Goal: Task Accomplishment & Management: Complete application form

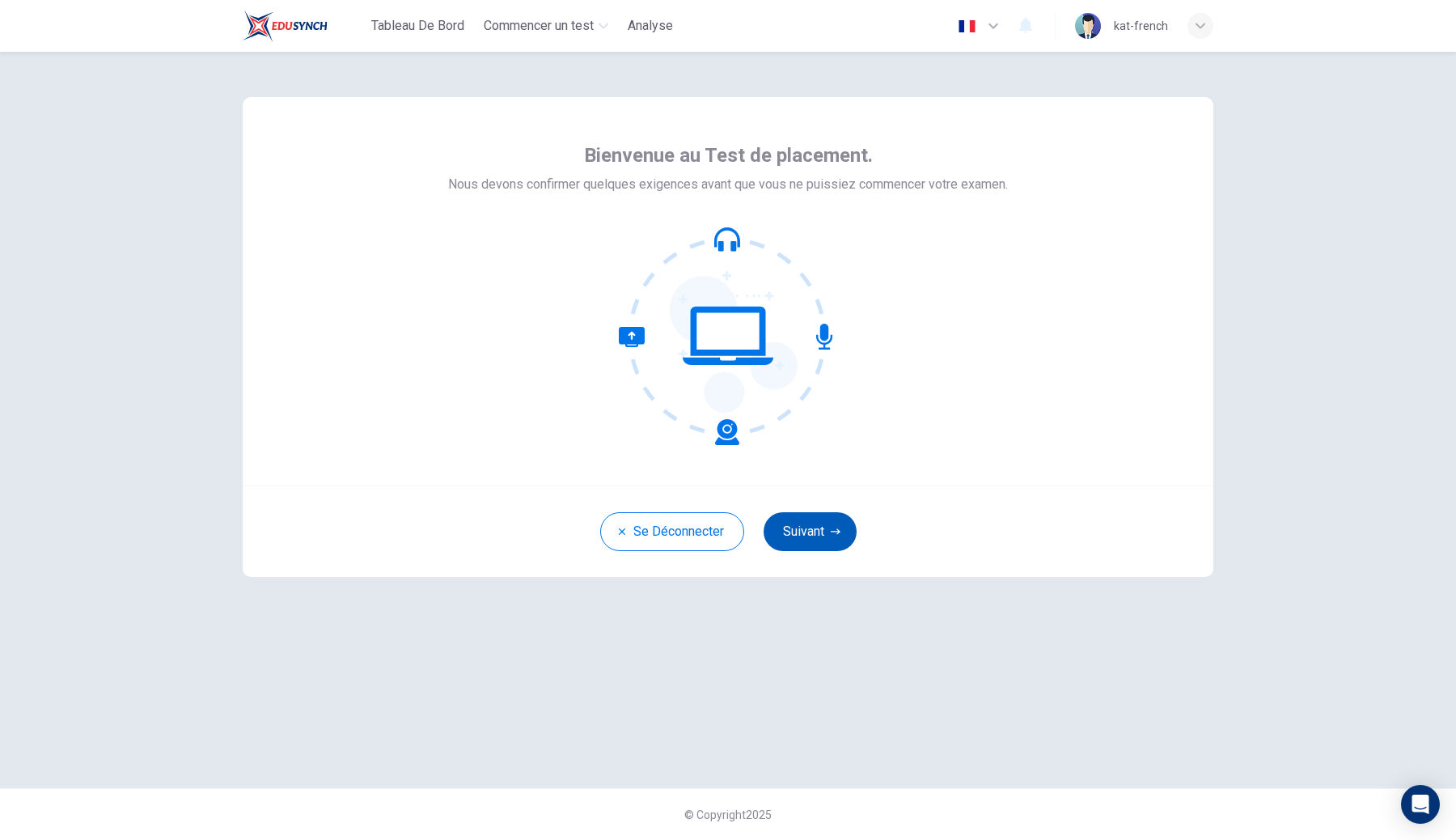
click at [814, 528] on button "Suivant" at bounding box center [810, 532] width 93 height 39
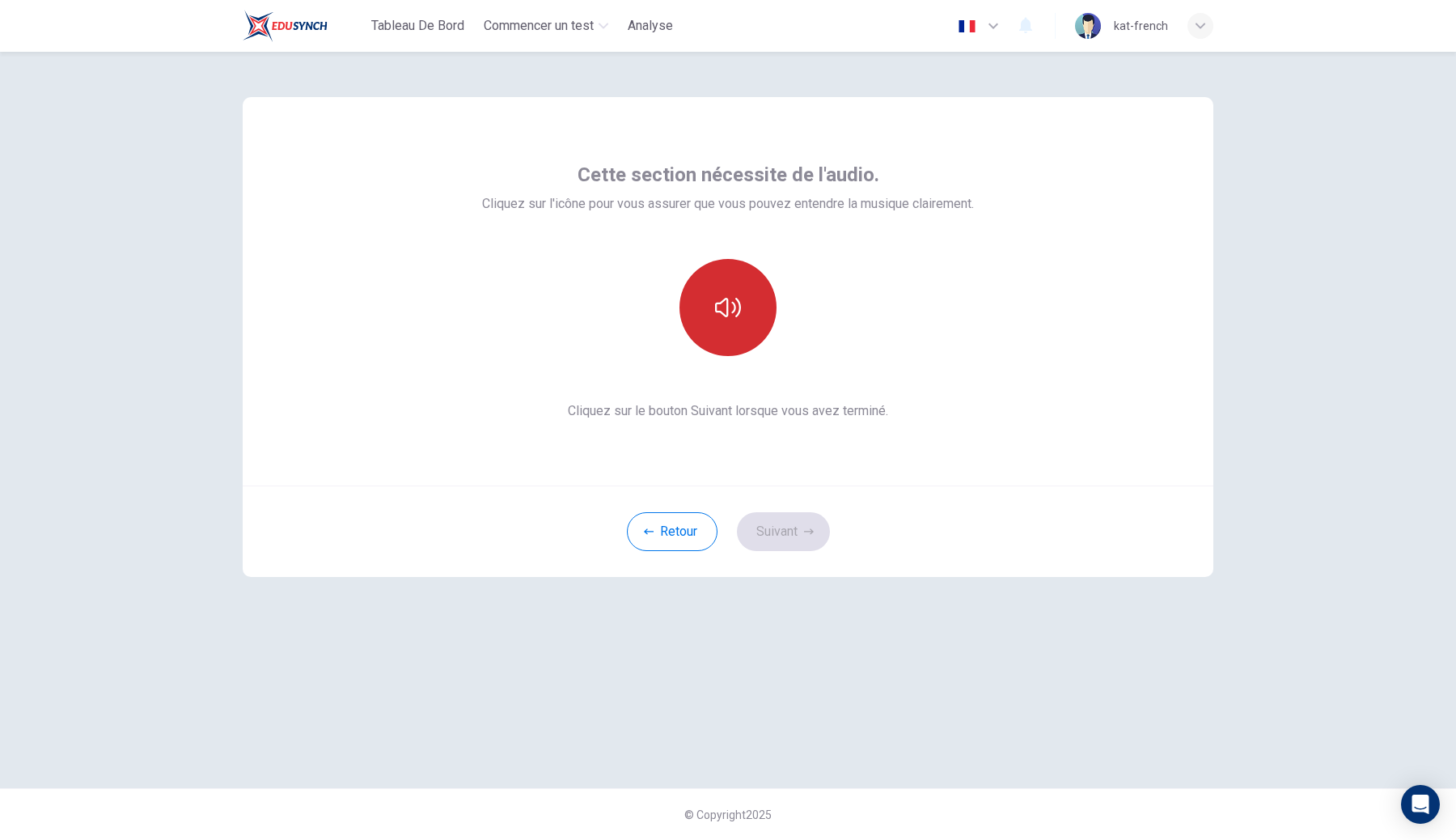
click at [740, 342] on button "button" at bounding box center [728, 308] width 97 height 97
click at [779, 518] on button "Suivant" at bounding box center [784, 532] width 93 height 39
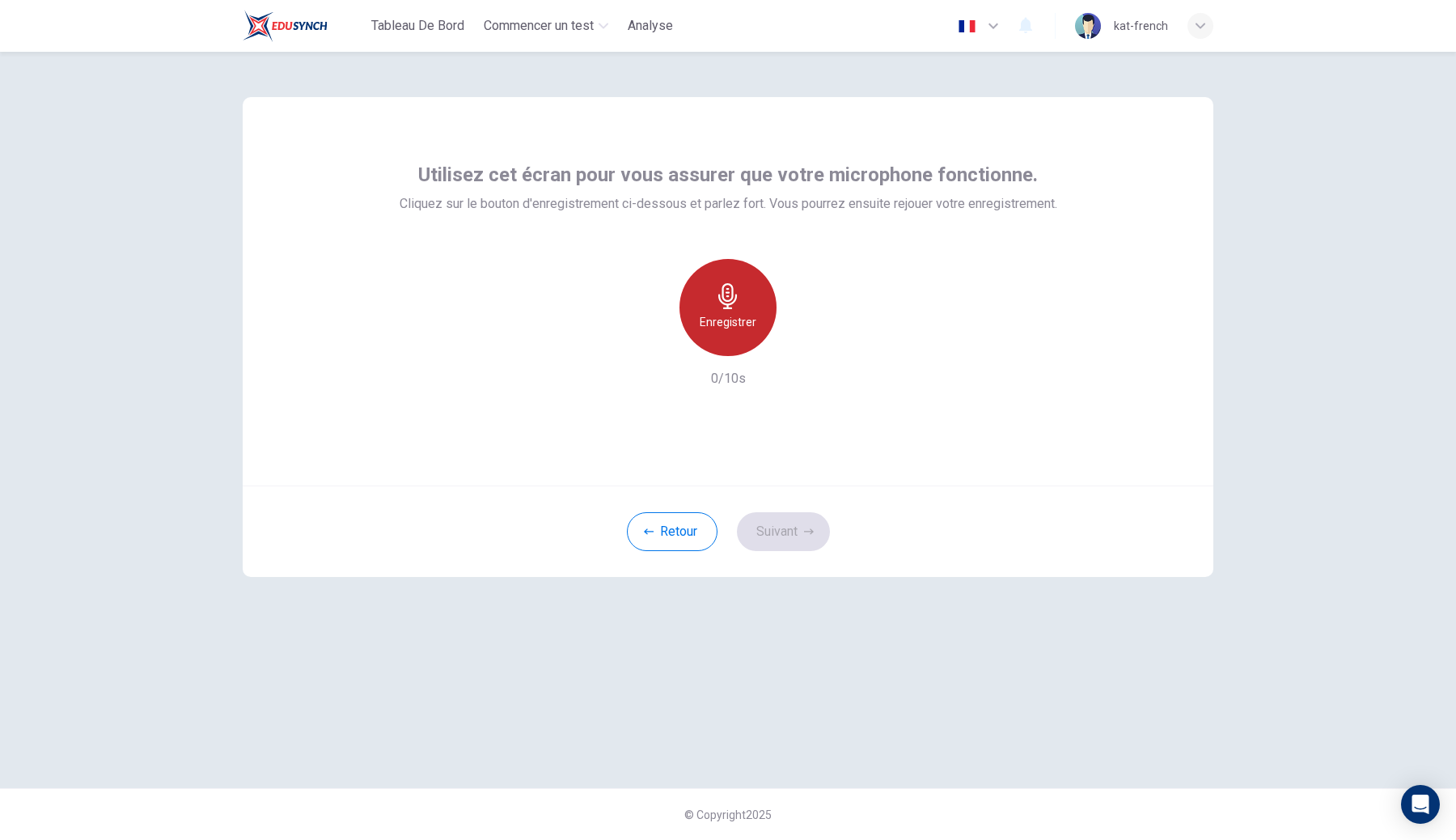
click at [709, 282] on div "Enregistrer" at bounding box center [728, 308] width 97 height 97
click at [709, 282] on div "Arrêter" at bounding box center [728, 308] width 97 height 97
click at [802, 549] on button "Suivant" at bounding box center [784, 532] width 93 height 39
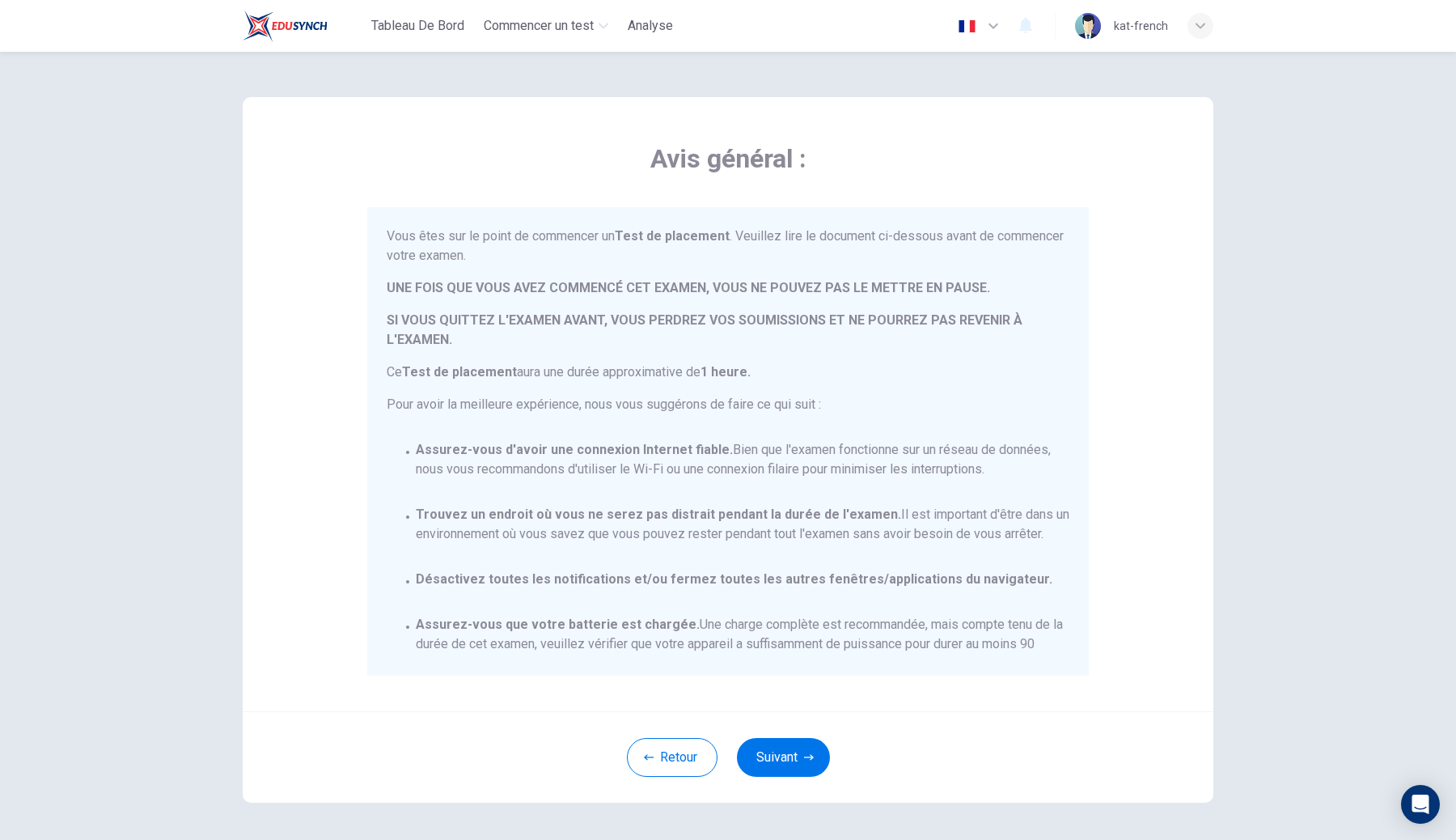
scroll to position [134, 0]
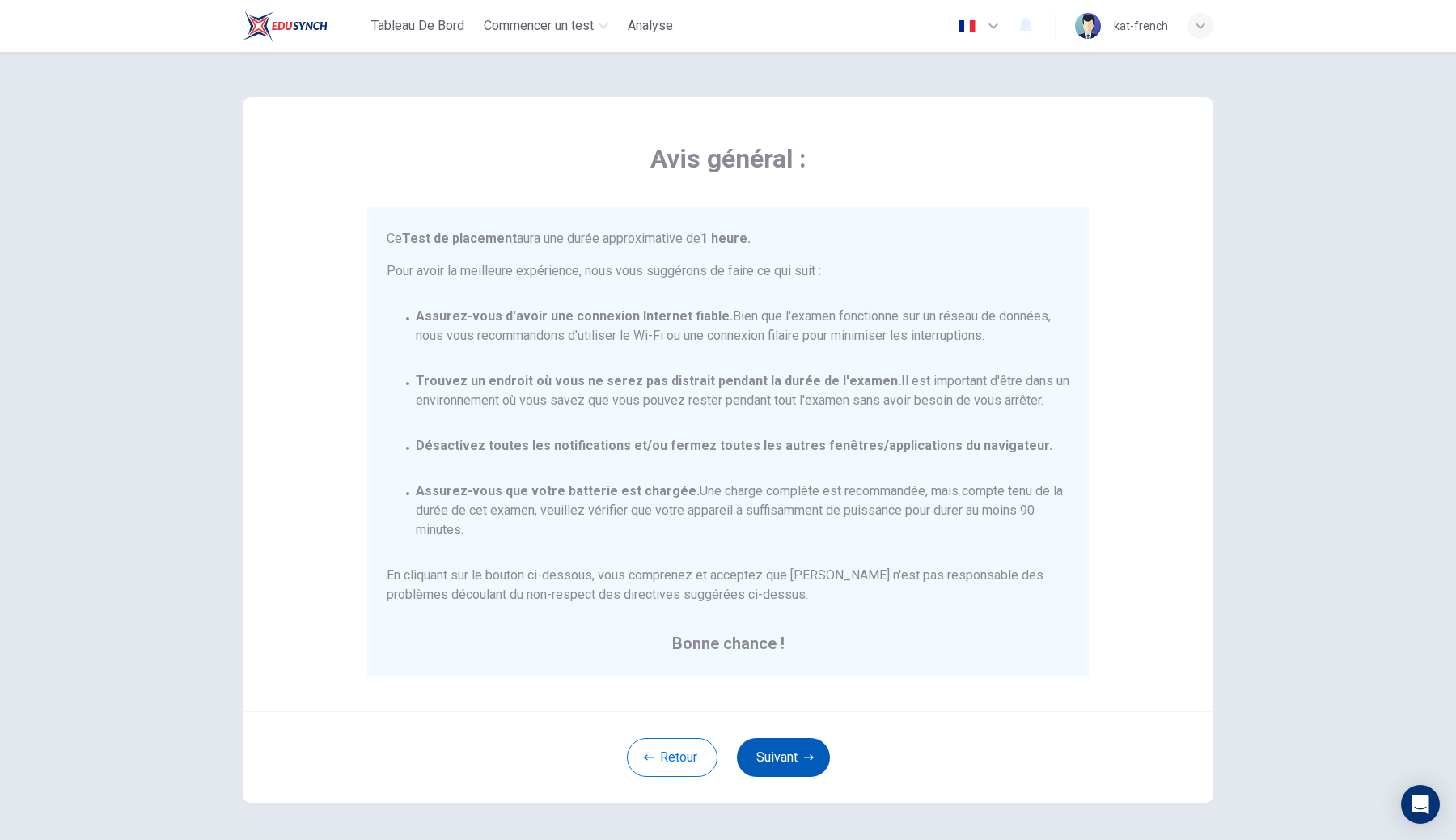
click at [801, 768] on button "Suivant" at bounding box center [784, 757] width 93 height 39
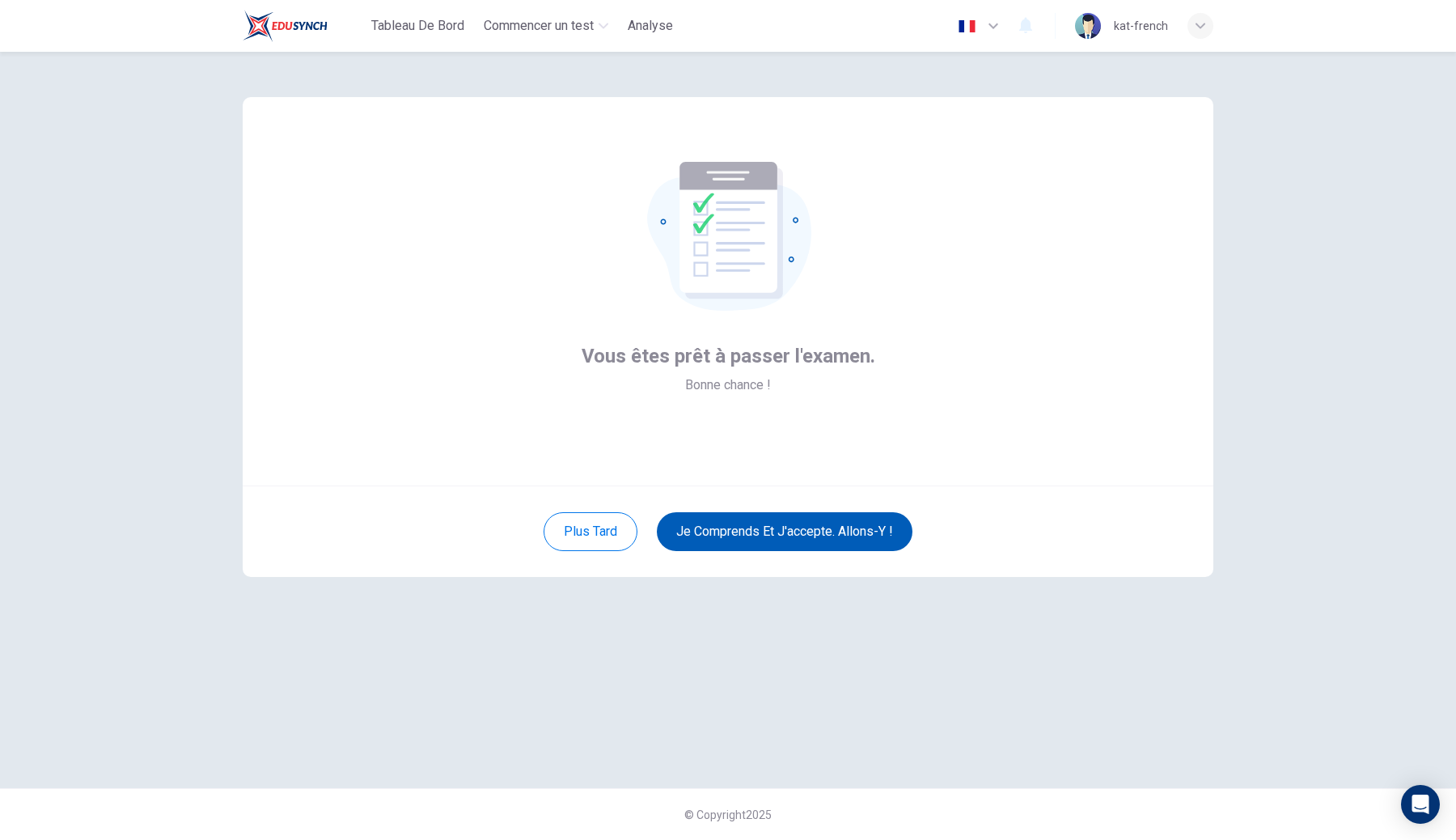
click at [879, 533] on button "Je comprends et j'accepte. Allons-y !" at bounding box center [784, 532] width 256 height 39
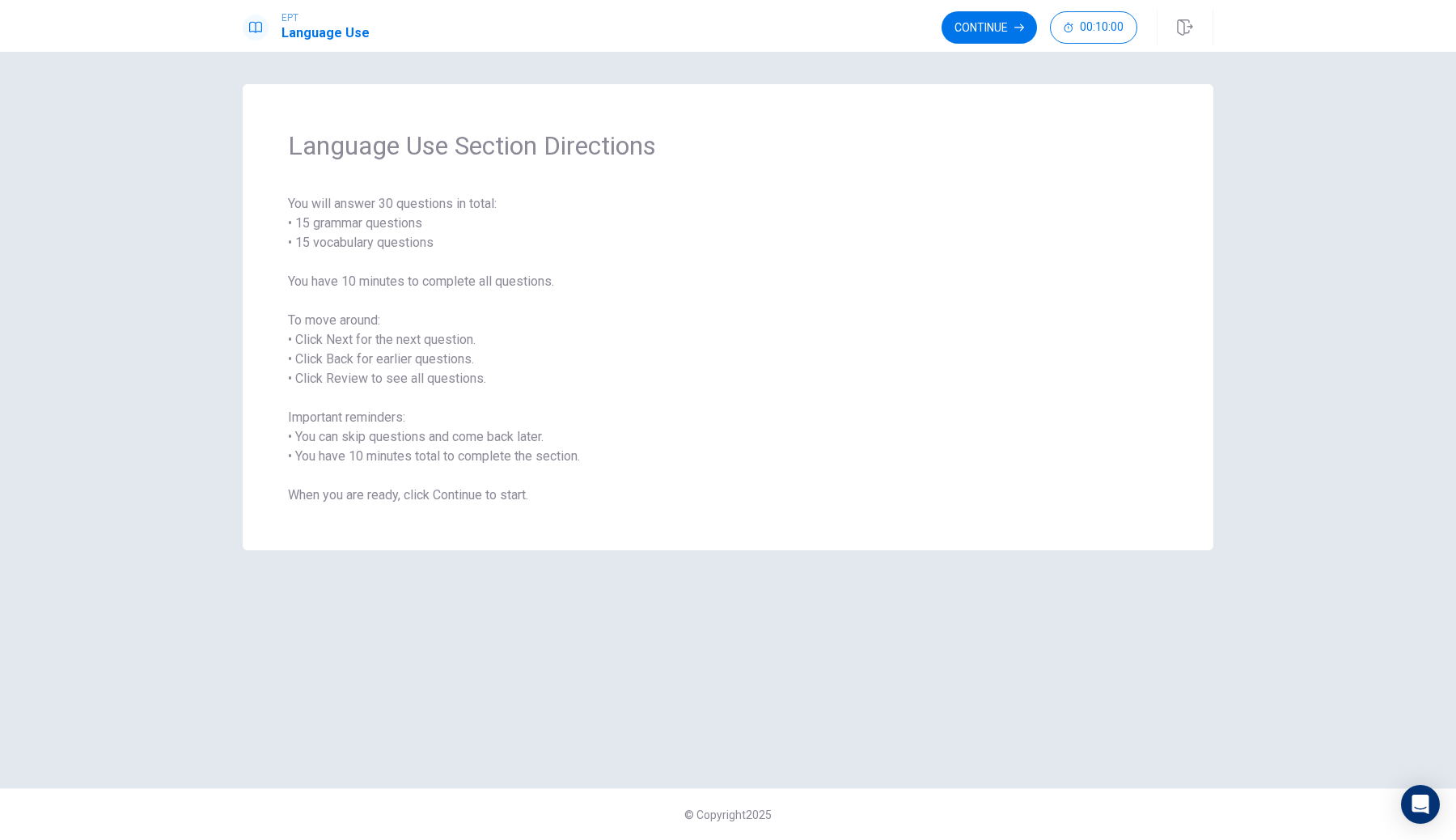
click at [262, 275] on div "Language Use Section Directions You will answer 30 questions in total: • 15 gra…" at bounding box center [728, 317] width 971 height 466
click at [982, 25] on button "Continue" at bounding box center [989, 28] width 96 height 33
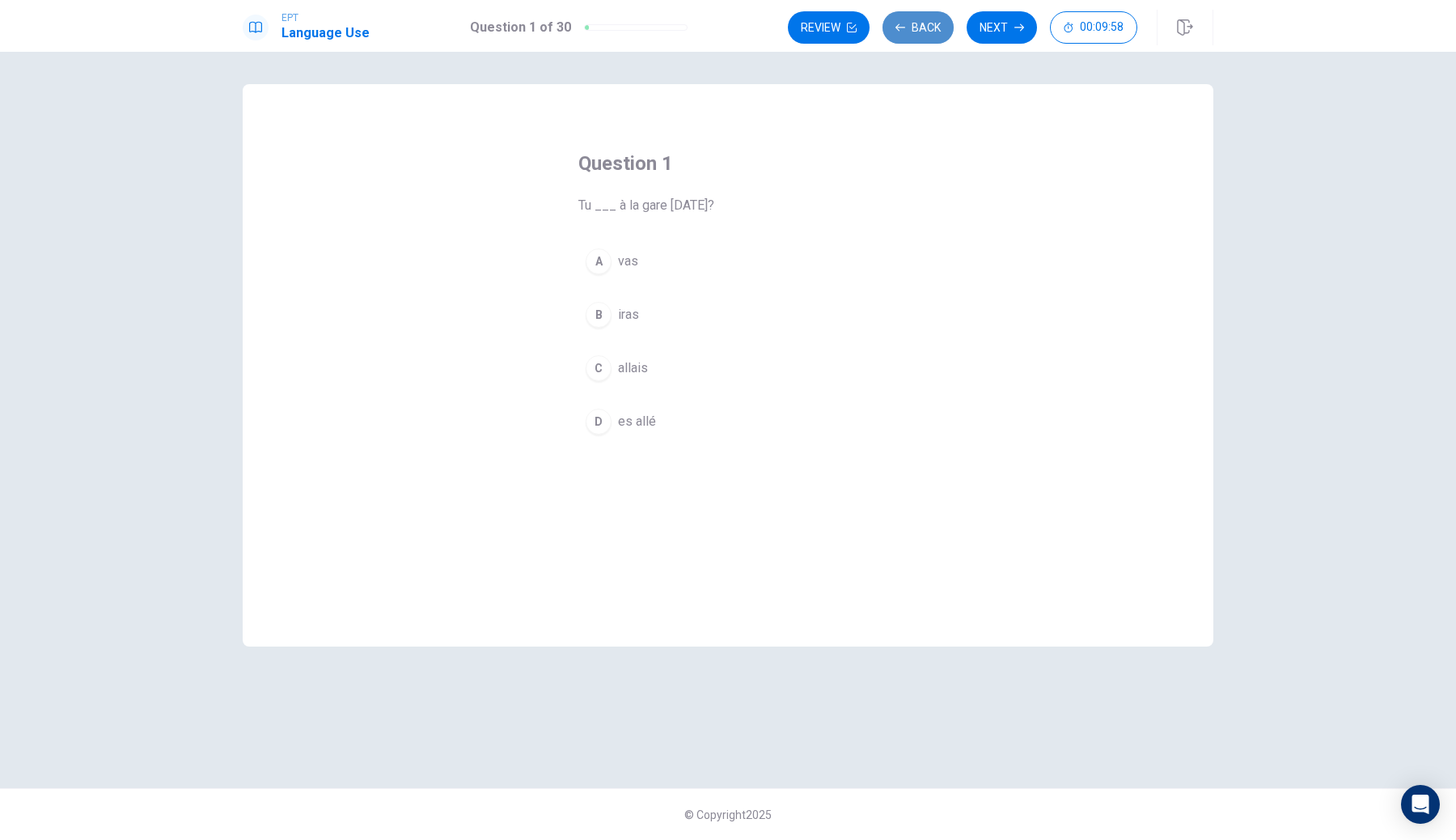
click at [925, 34] on button "Back" at bounding box center [918, 28] width 71 height 33
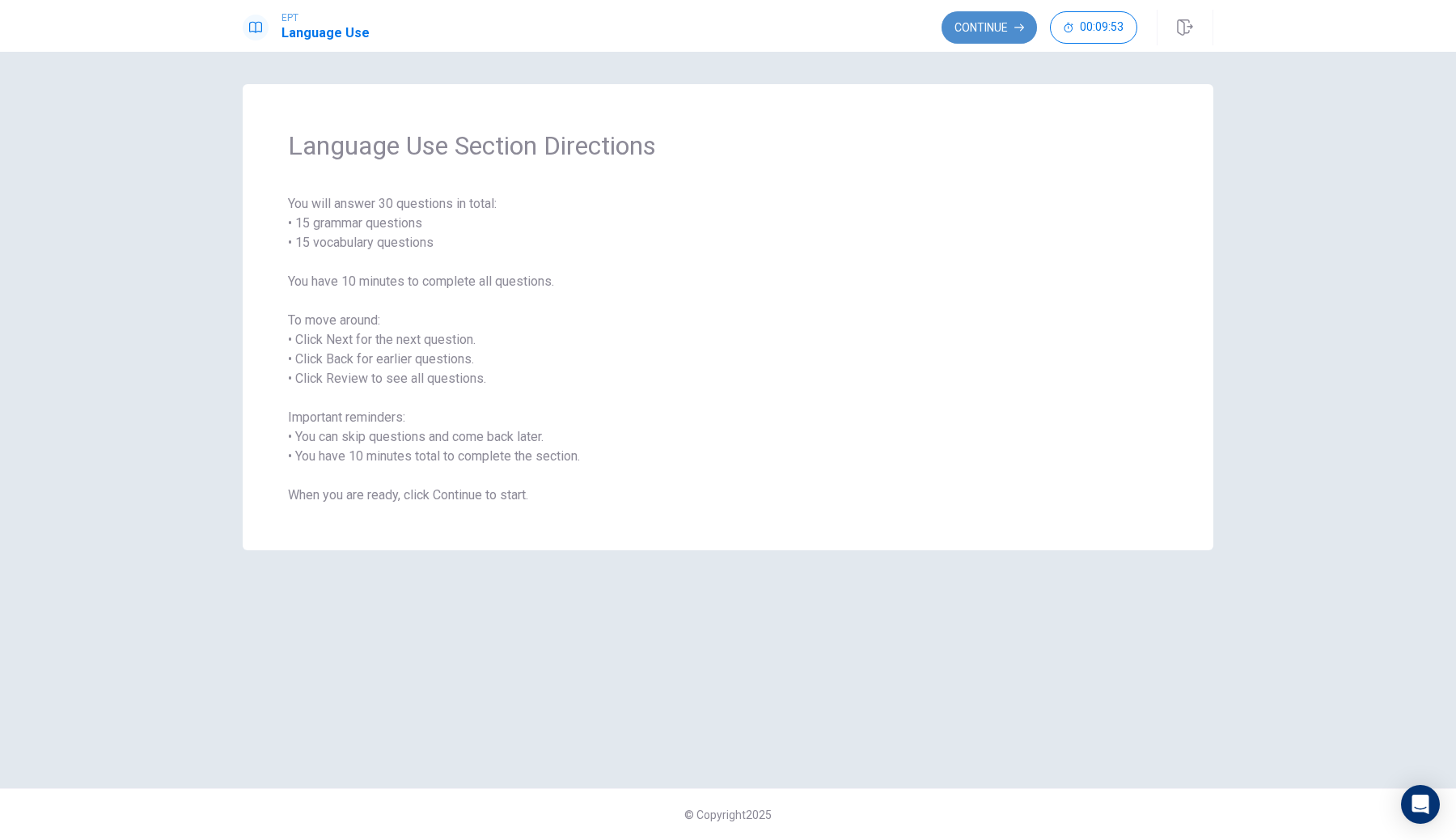
click at [1001, 32] on button "Continue" at bounding box center [989, 28] width 96 height 33
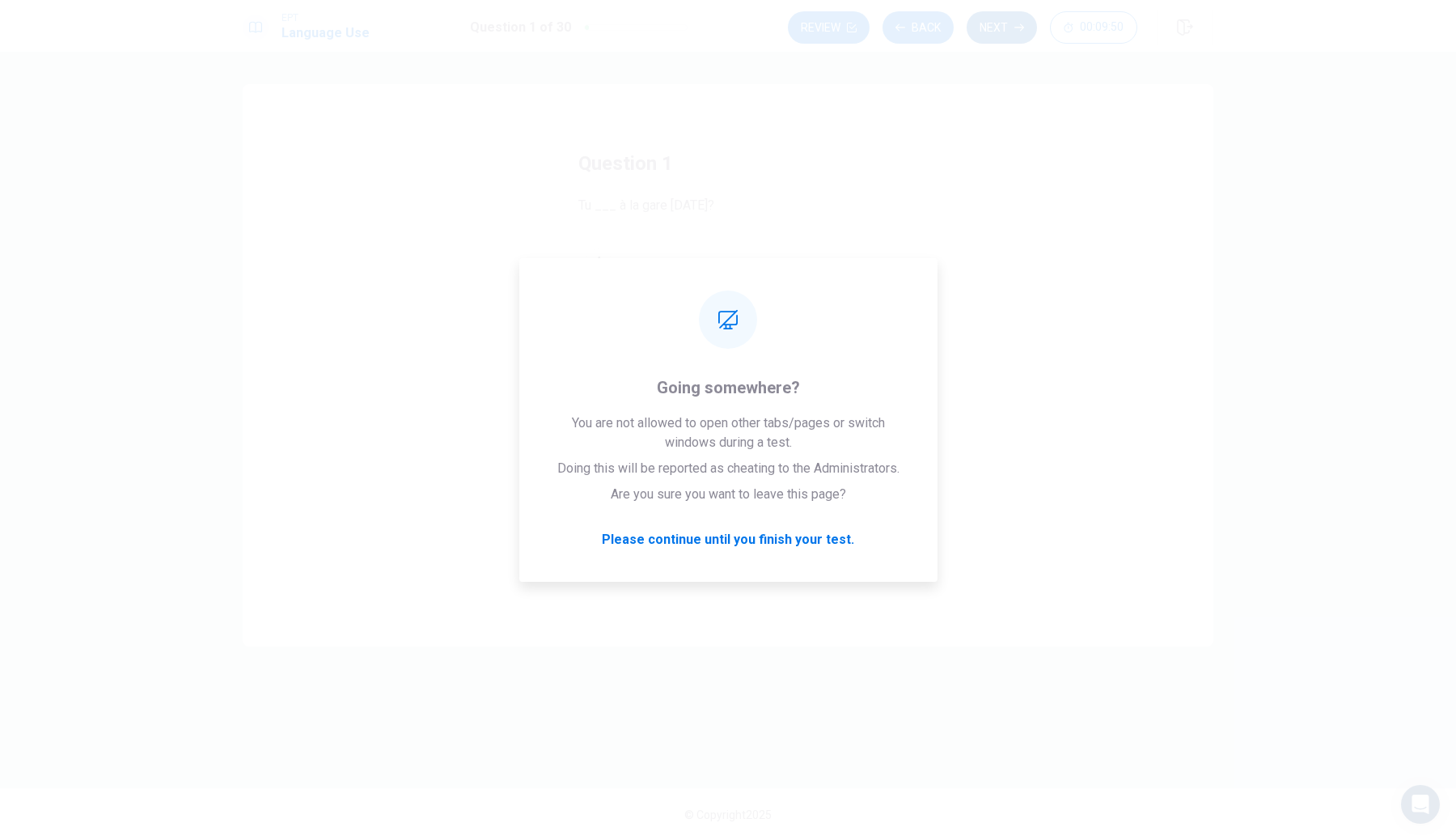
click at [997, 29] on button "Next" at bounding box center [1002, 28] width 71 height 33
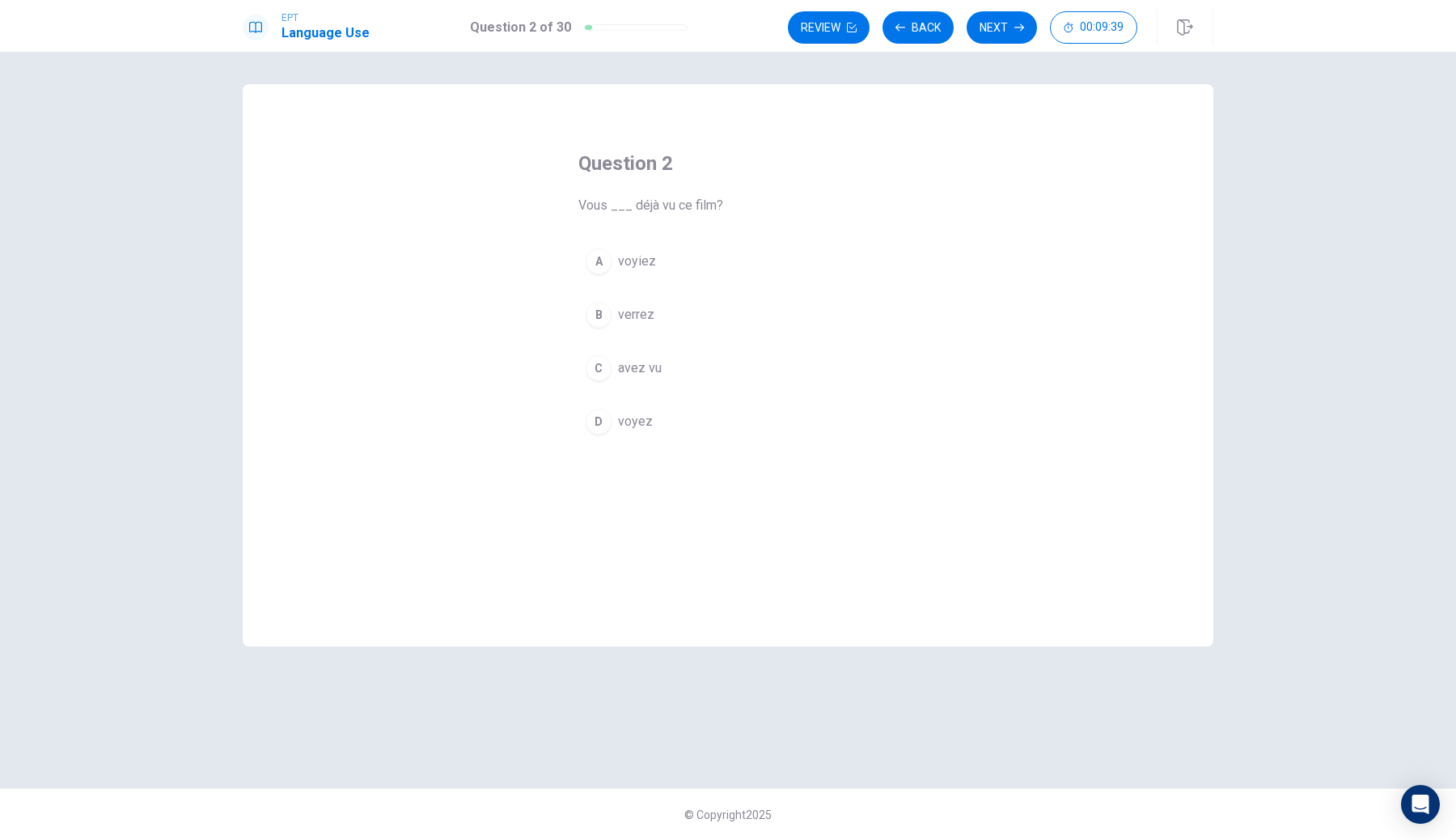
click at [691, 327] on button "B verrez" at bounding box center [728, 314] width 300 height 40
click at [1013, 28] on button "Next" at bounding box center [1002, 28] width 71 height 33
drag, startPoint x: 307, startPoint y: 154, endPoint x: 296, endPoint y: 155, distance: 11.0
click at [296, 155] on div "Question 3 [DATE], j'___ mes clés à la maison. A laisse B laissais C ai laissé …" at bounding box center [728, 365] width 971 height 563
click at [534, 146] on div "Question 3 [DATE], j'___ mes clés à la maison. A laisse B laissais C ai laissé …" at bounding box center [728, 365] width 971 height 563
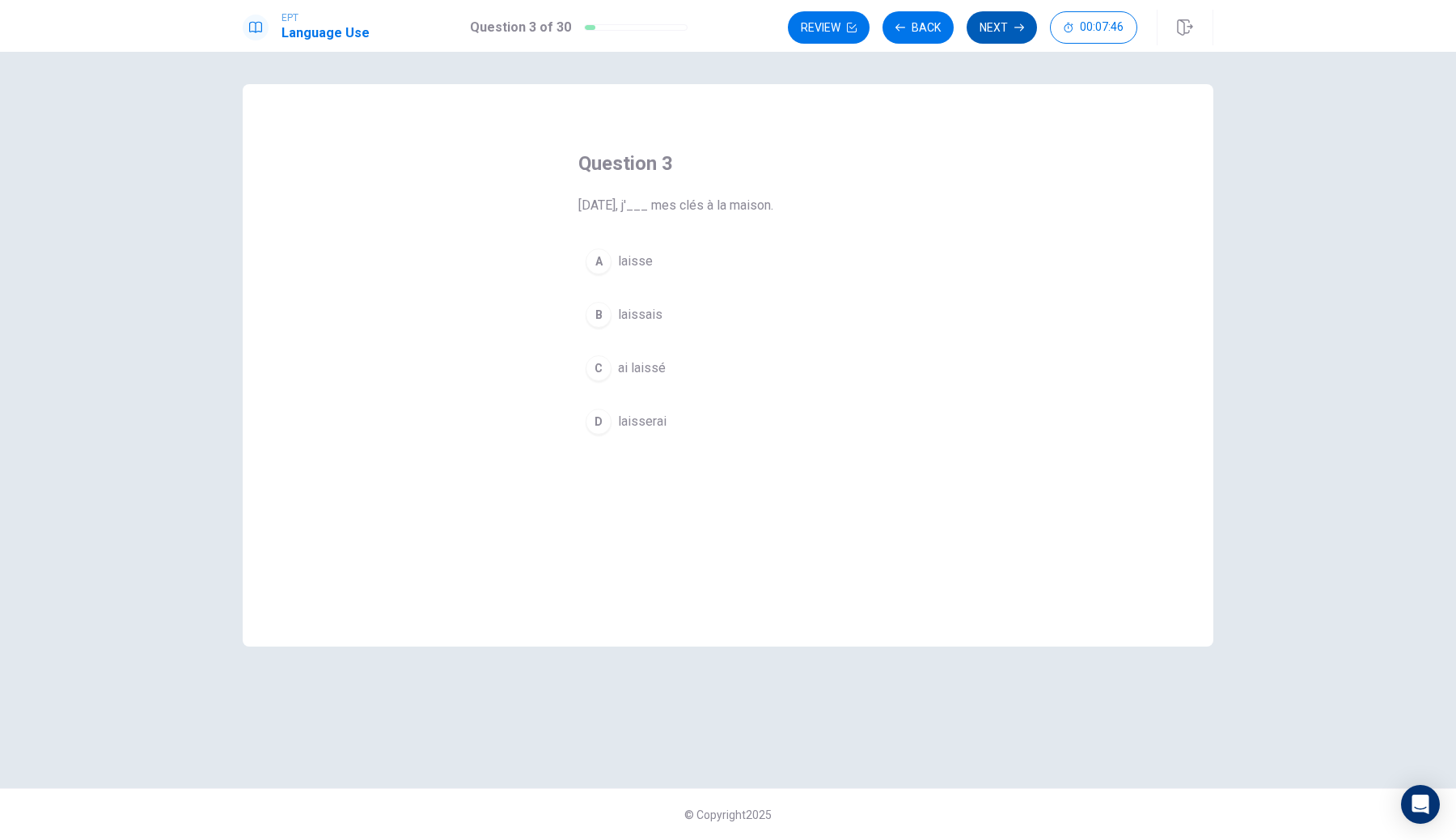
click at [1013, 34] on button "Next" at bounding box center [1002, 28] width 71 height 33
click at [1011, 40] on button "Next" at bounding box center [1002, 28] width 71 height 33
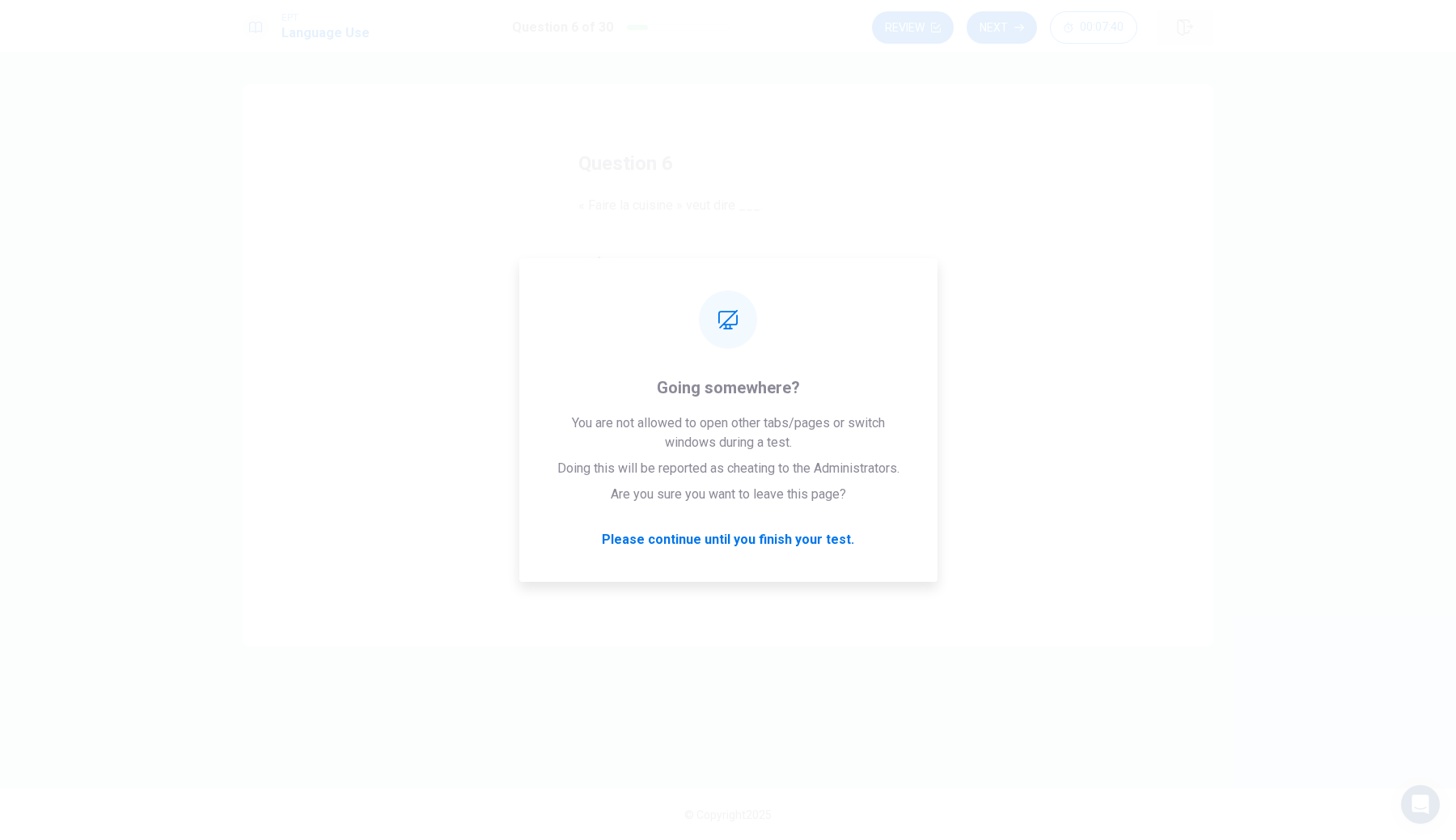
click at [1174, 44] on button "button" at bounding box center [1186, 27] width 57 height 35
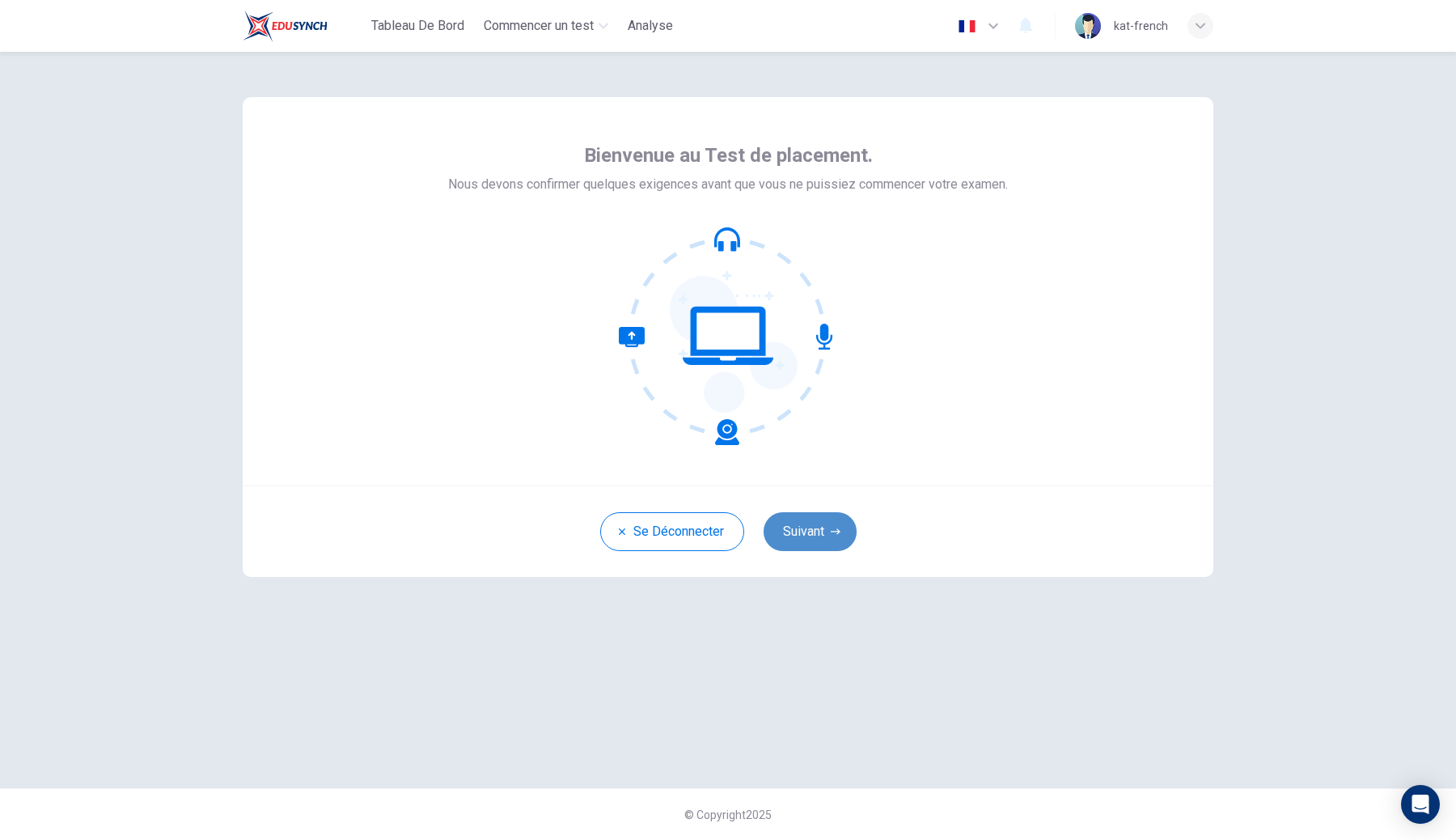
click at [806, 522] on button "Suivant" at bounding box center [810, 532] width 93 height 39
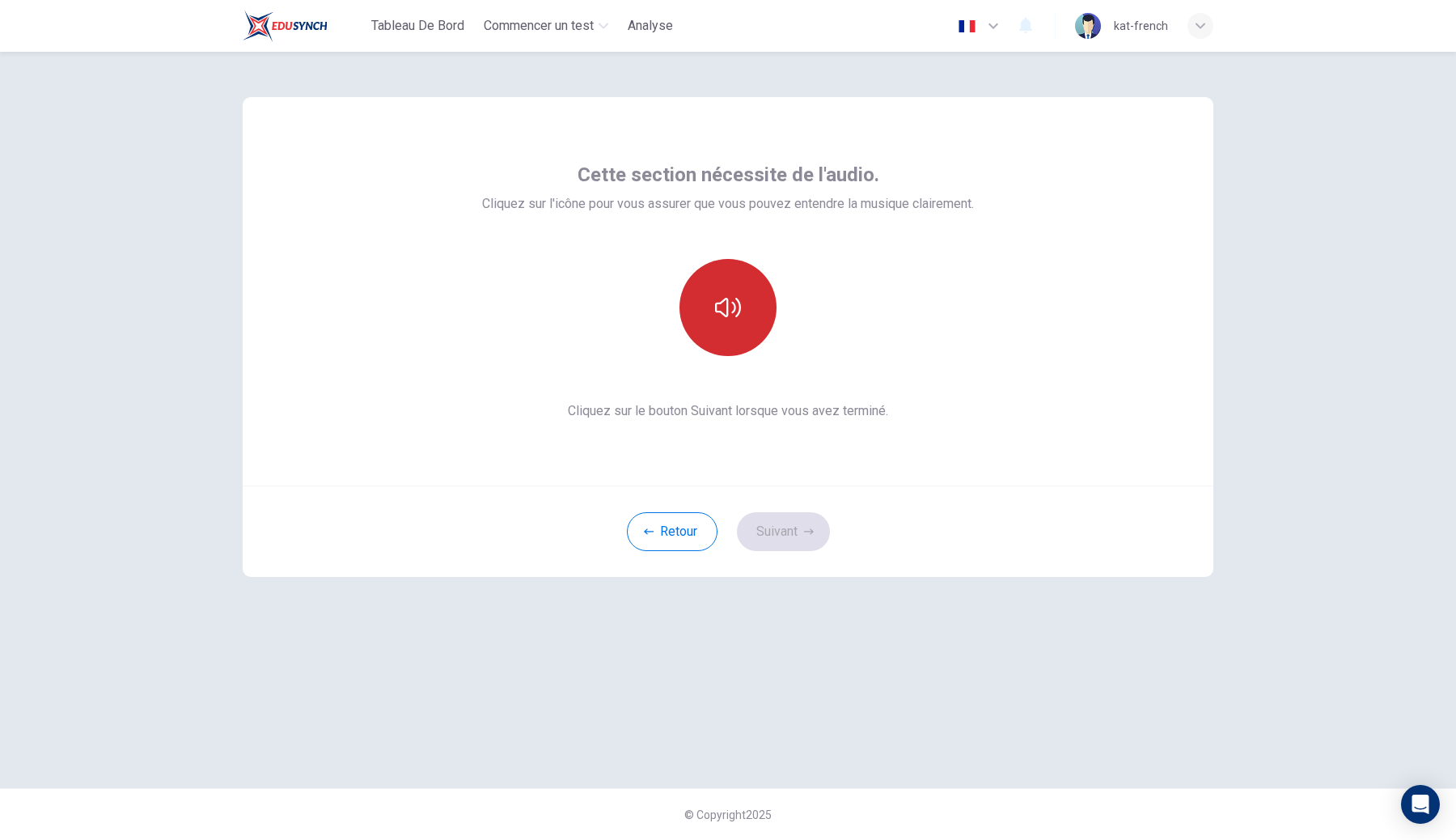
click at [708, 315] on button "button" at bounding box center [728, 308] width 97 height 97
click at [790, 544] on button "Suivant" at bounding box center [784, 532] width 93 height 39
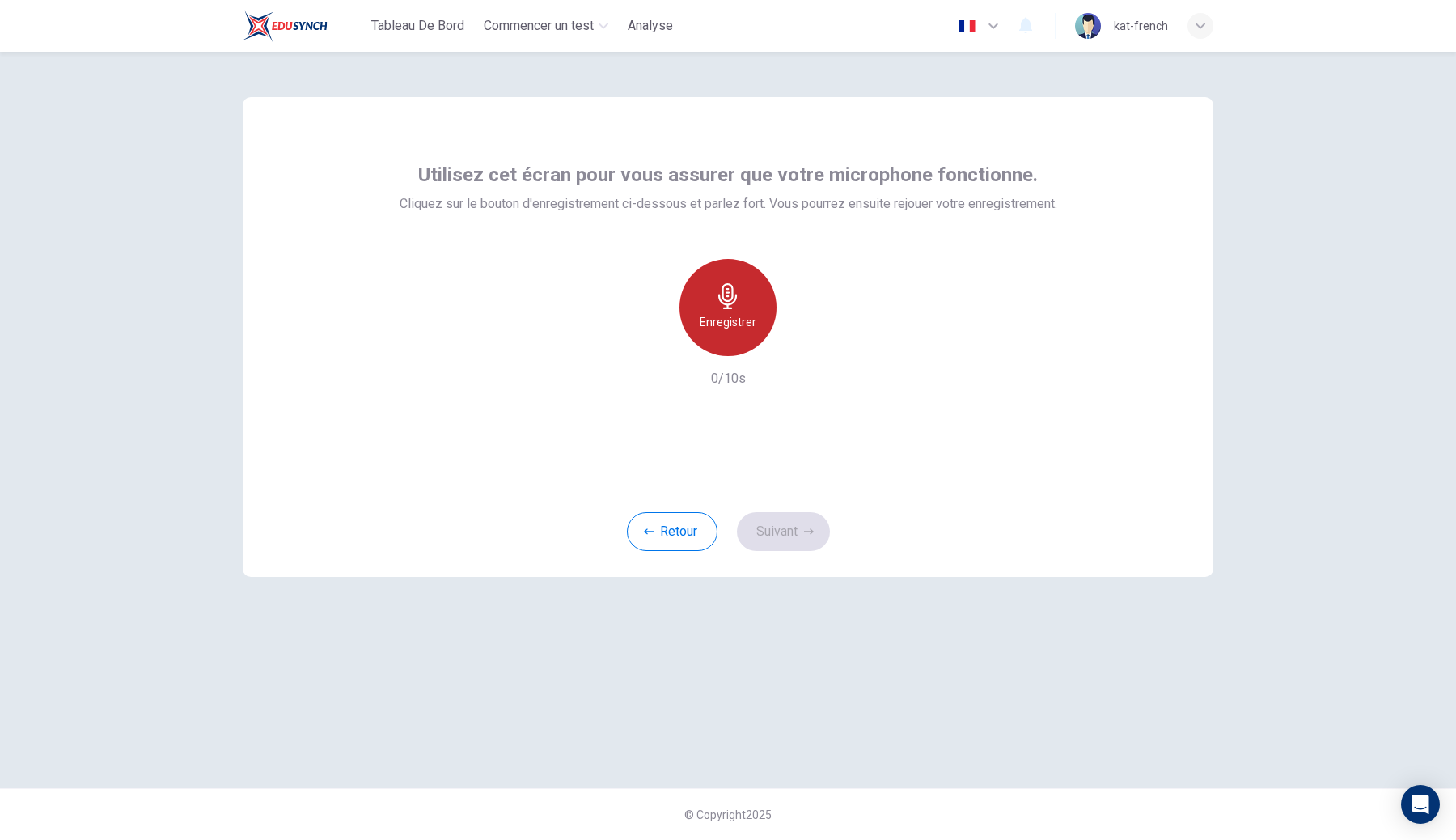
click at [720, 321] on h6 "Enregistrer" at bounding box center [728, 322] width 57 height 20
click at [720, 321] on h6 "Arrêter" at bounding box center [728, 322] width 37 height 20
click at [792, 526] on button "Suivant" at bounding box center [784, 532] width 93 height 39
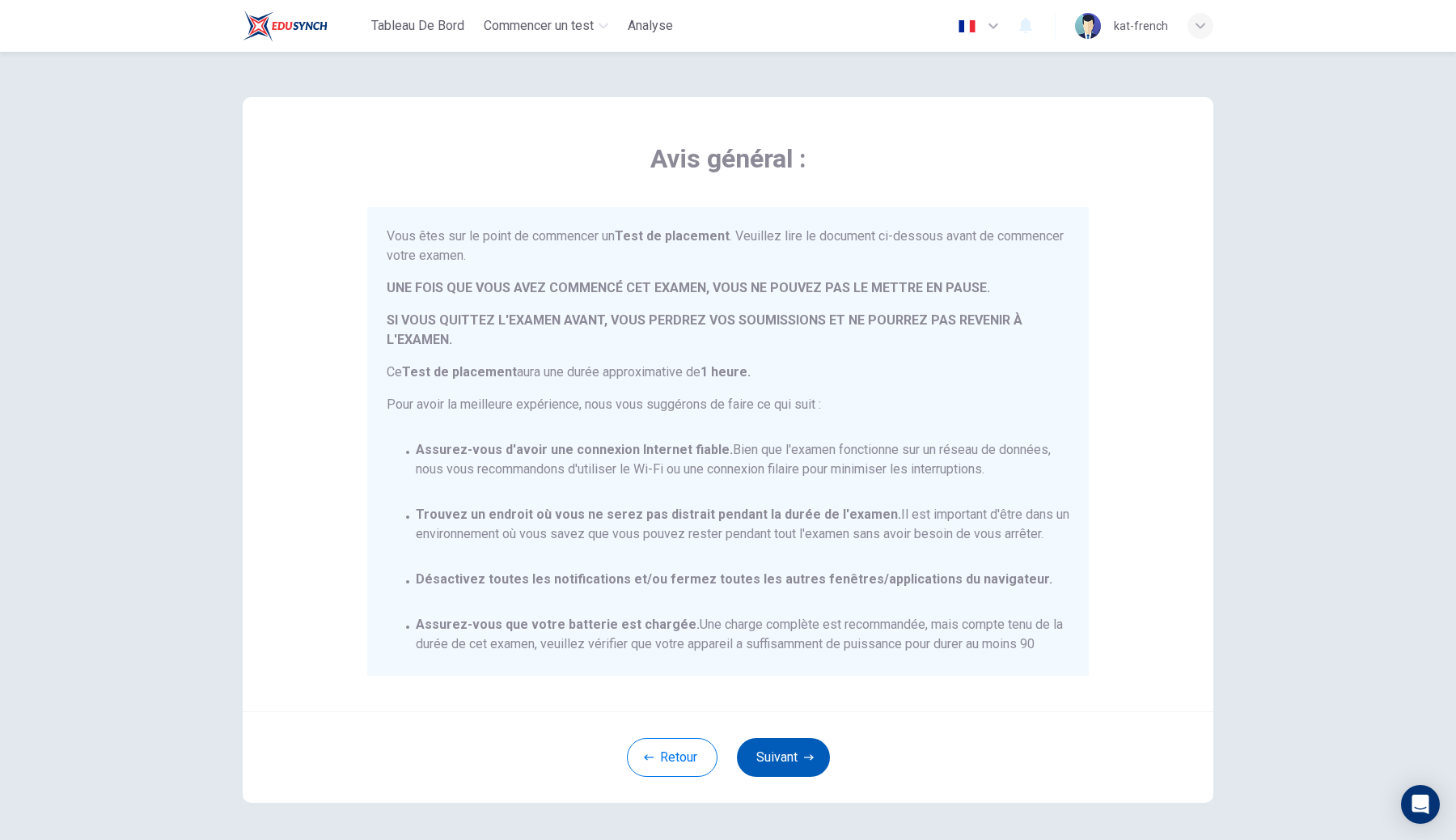
scroll to position [134, 0]
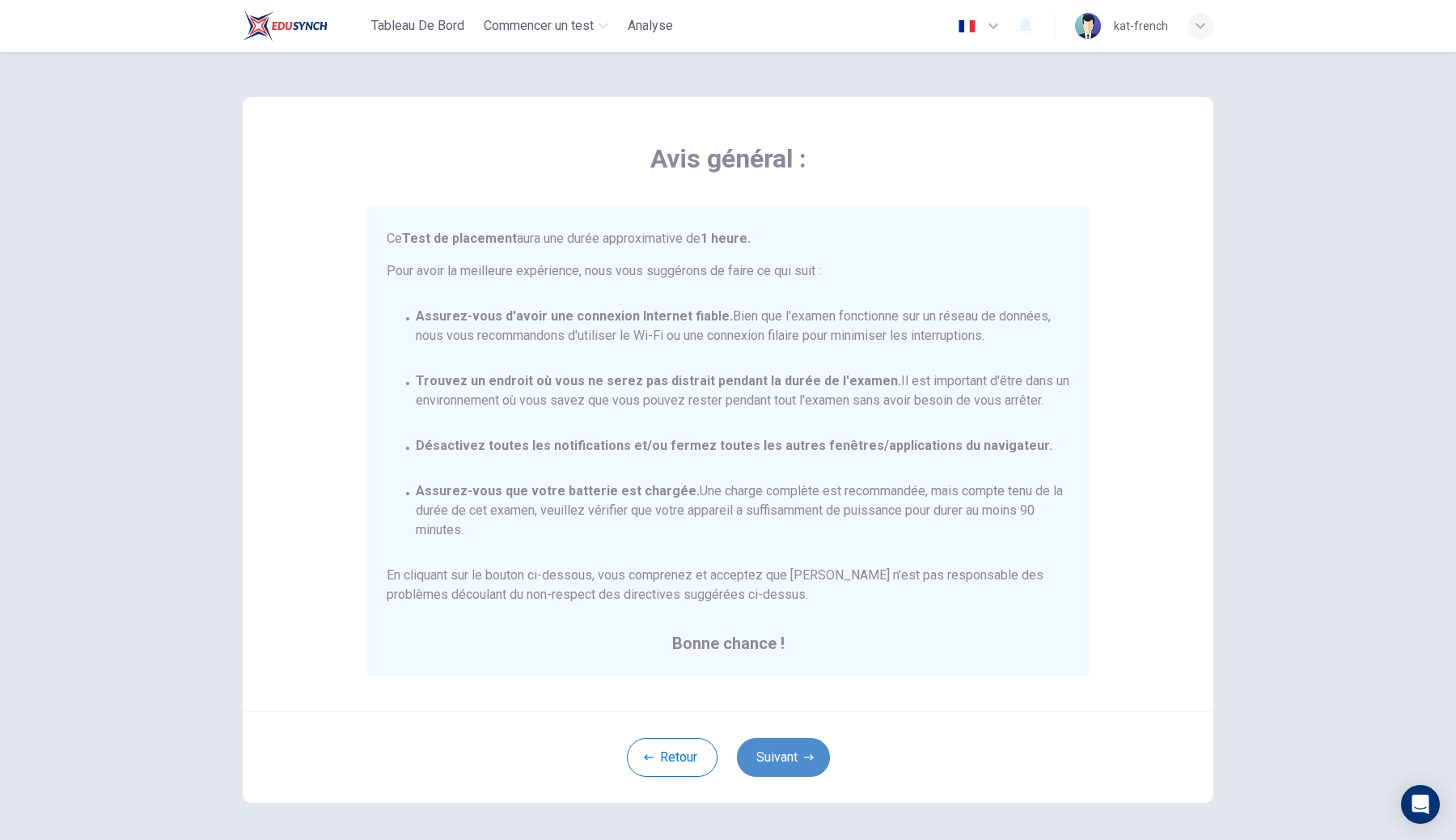
click at [784, 750] on button "Suivant" at bounding box center [784, 757] width 93 height 39
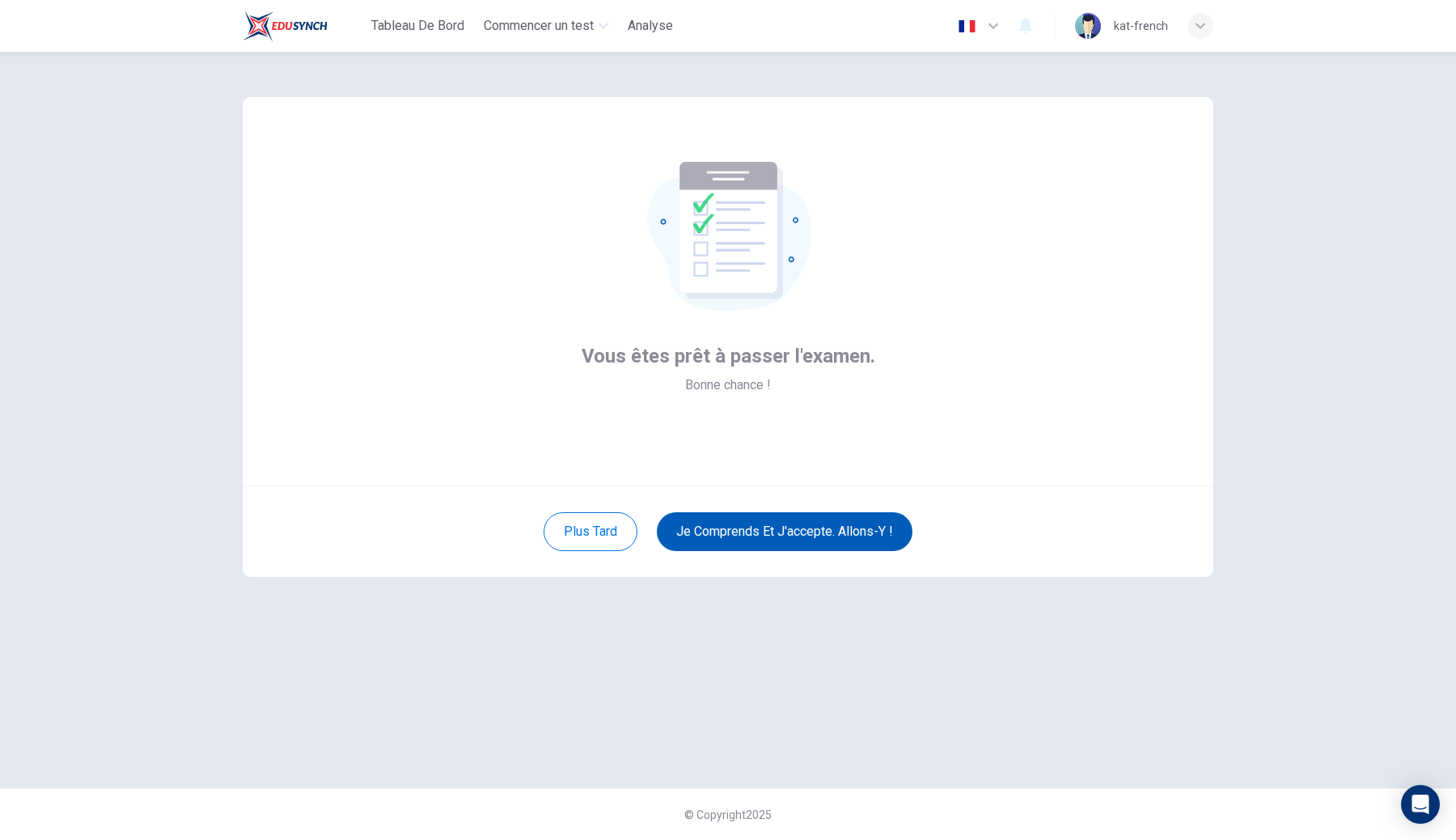
click at [778, 537] on button "Je comprends et j'accepte. Allons-y !" at bounding box center [784, 532] width 256 height 39
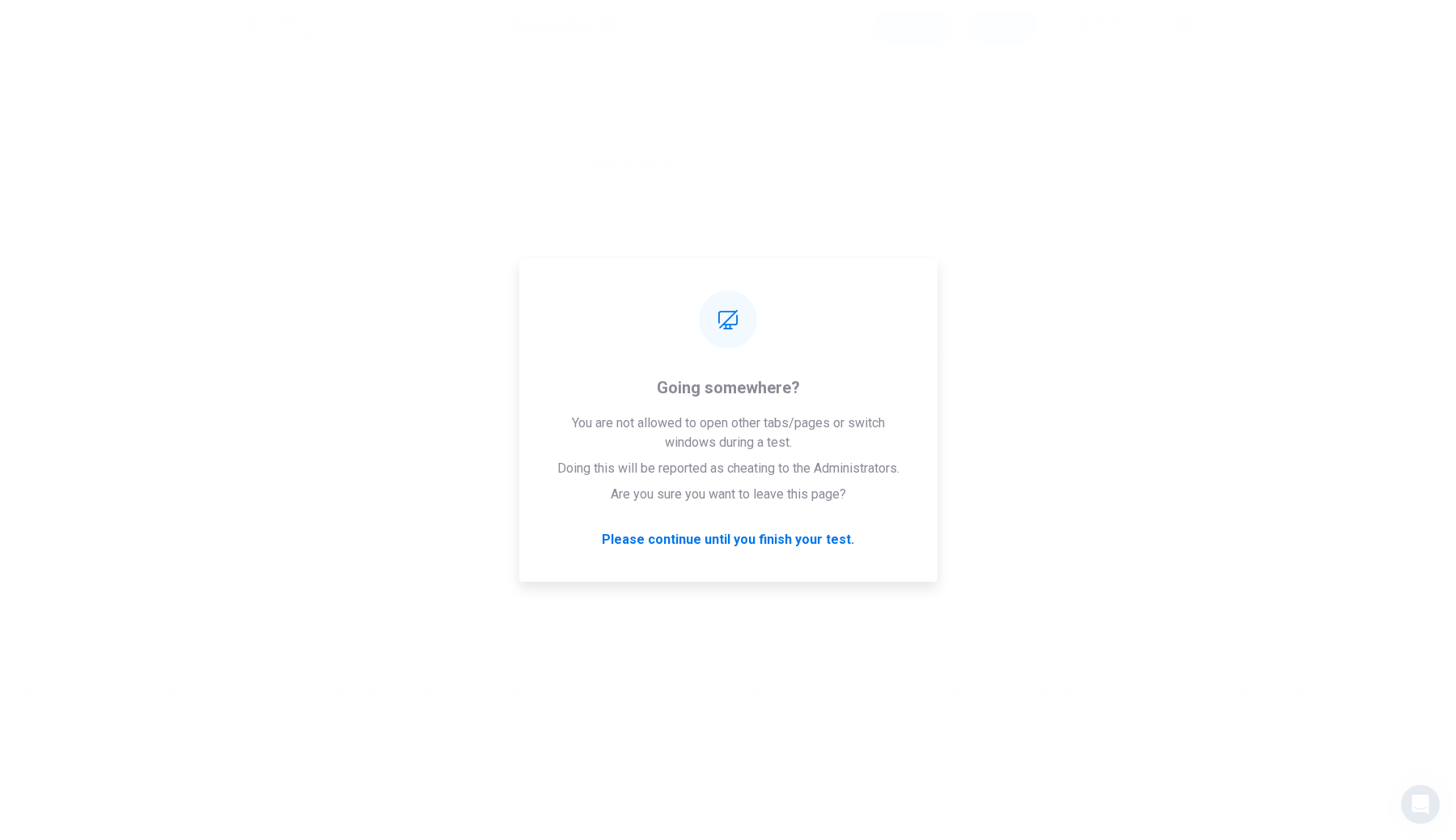
click at [1150, 396] on div "Please wait... 100%" at bounding box center [728, 420] width 1456 height 840
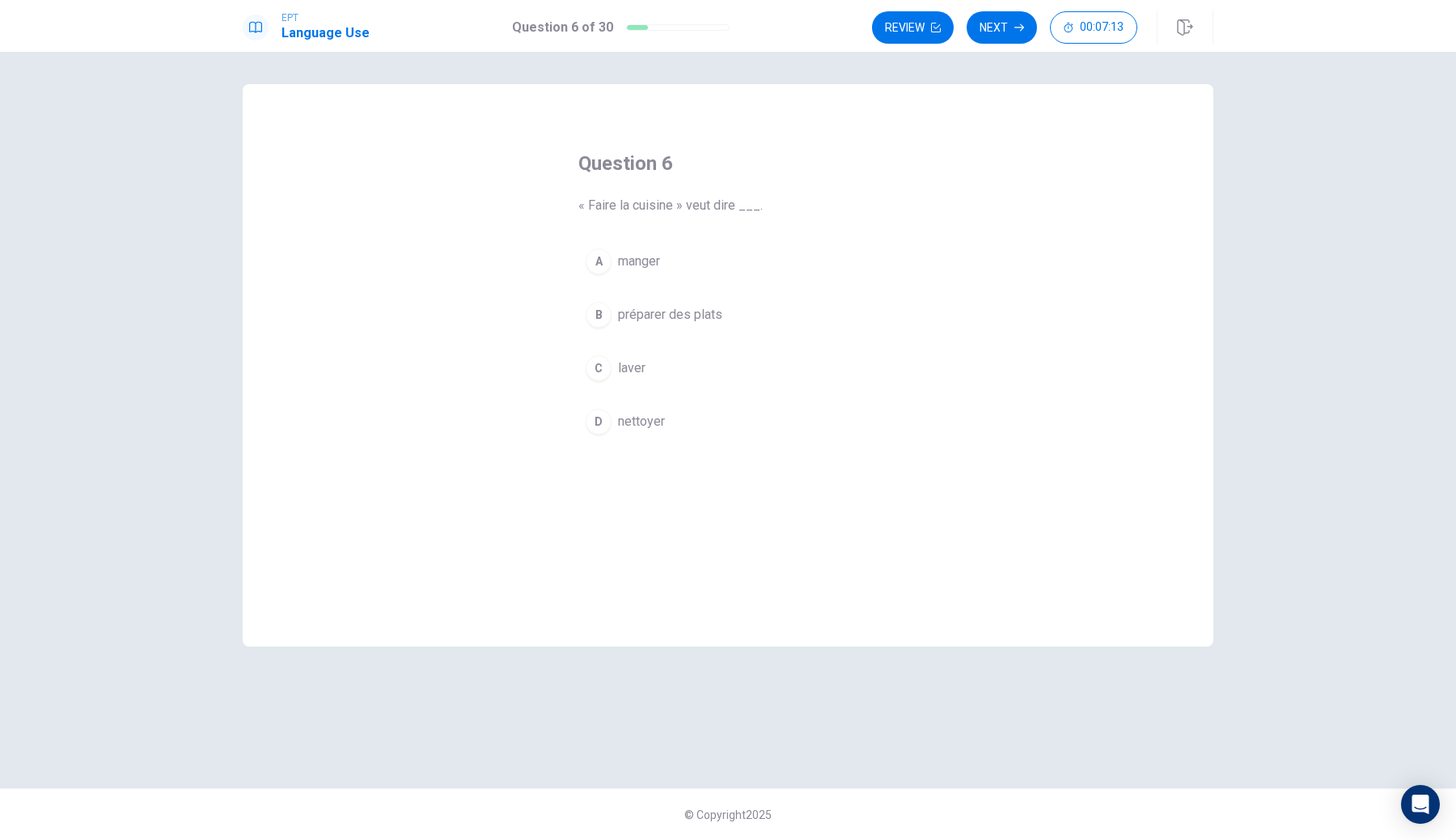
click at [733, 290] on div "A manger B préparer des plats C laver D nettoyer" at bounding box center [728, 341] width 300 height 201
click at [718, 248] on button "A manger" at bounding box center [728, 261] width 300 height 40
click at [1010, 31] on button "Next" at bounding box center [1002, 28] width 71 height 33
click at [647, 123] on div "Question 8 La partie de la rue où roulent les voitures s'appelle ___. A trottoi…" at bounding box center [728, 365] width 971 height 563
